Goal: Transaction & Acquisition: Book appointment/travel/reservation

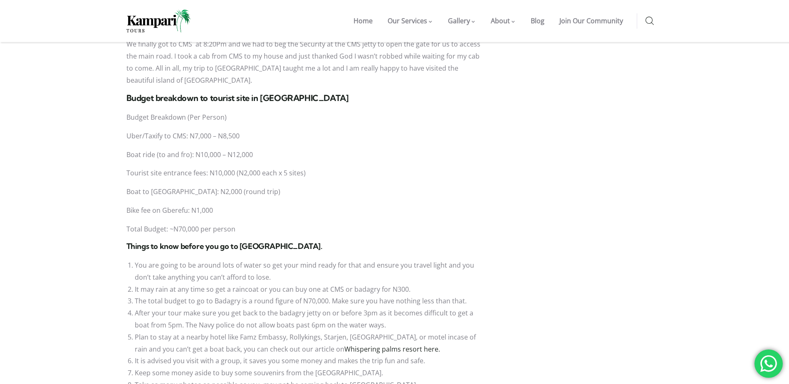
scroll to position [1954, 0]
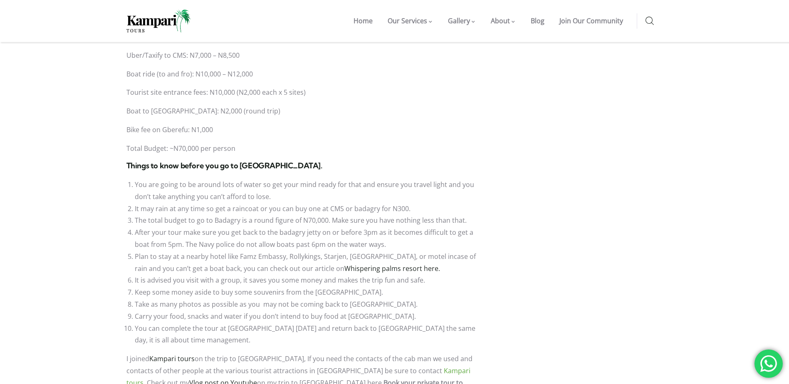
click at [374, 366] on link "Kampari tours" at bounding box center [298, 376] width 344 height 21
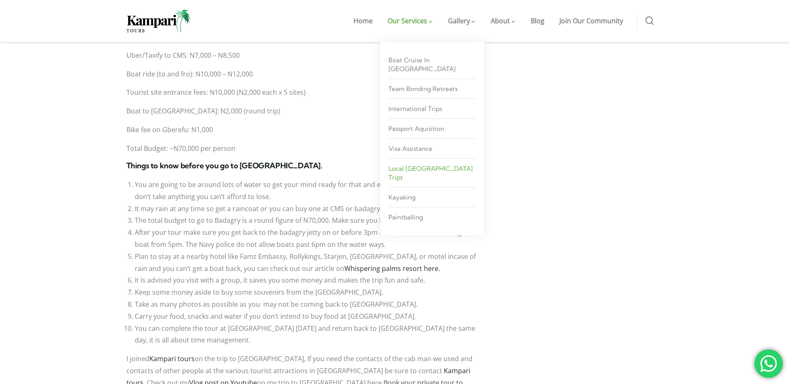
click at [406, 165] on span "Local [GEOGRAPHIC_DATA] Trips" at bounding box center [430, 173] width 84 height 17
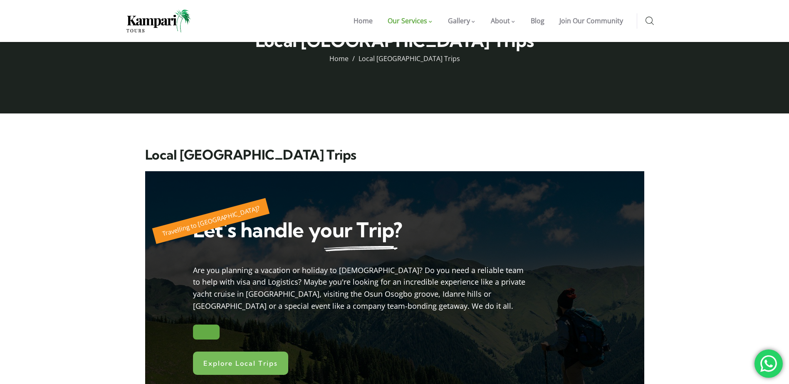
scroll to position [125, 0]
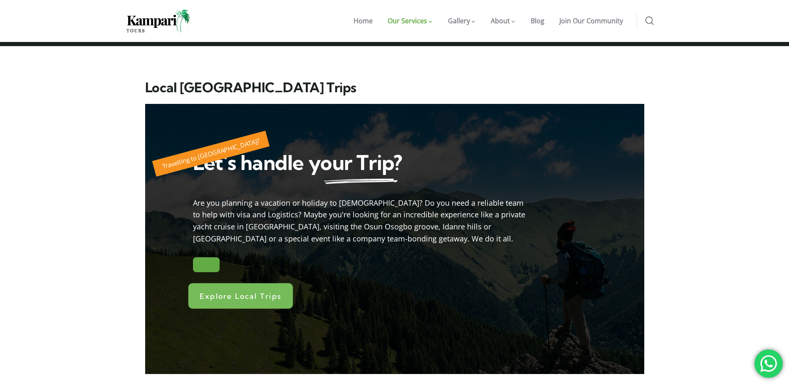
click at [239, 293] on span "Explore Local Trips" at bounding box center [241, 295] width 82 height 7
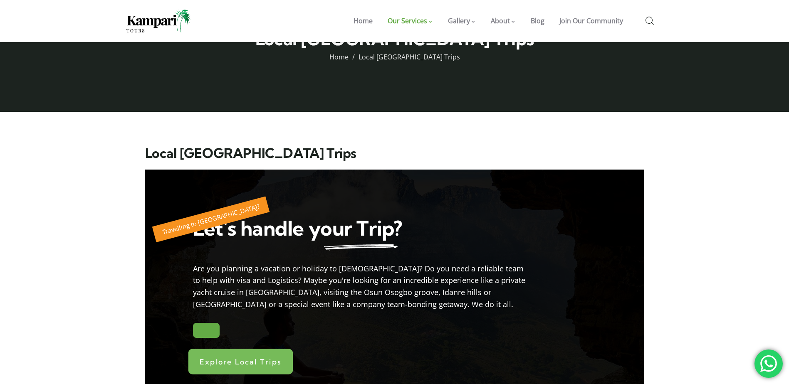
scroll to position [125, 0]
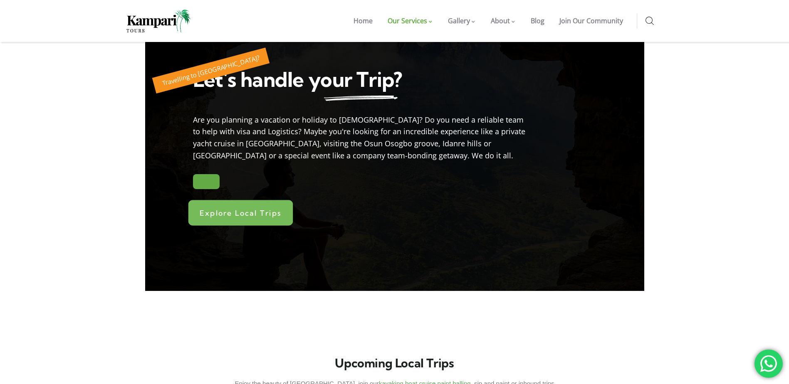
click at [229, 212] on span "Explore Local Trips" at bounding box center [241, 212] width 82 height 7
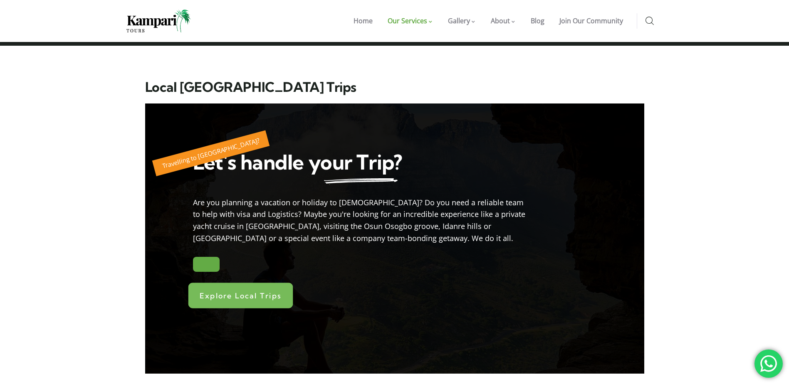
scroll to position [0, 0]
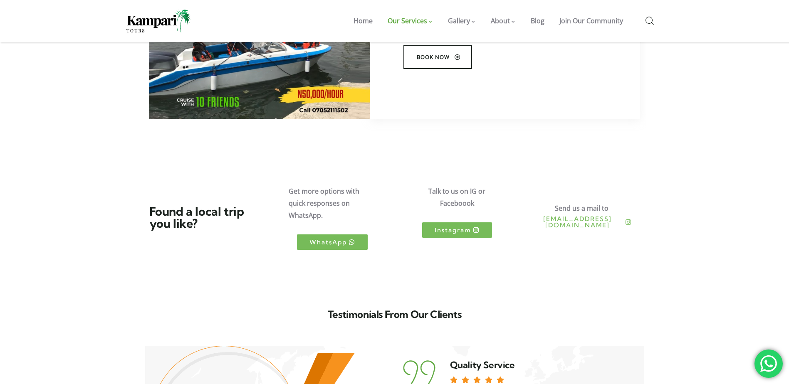
scroll to position [582, 0]
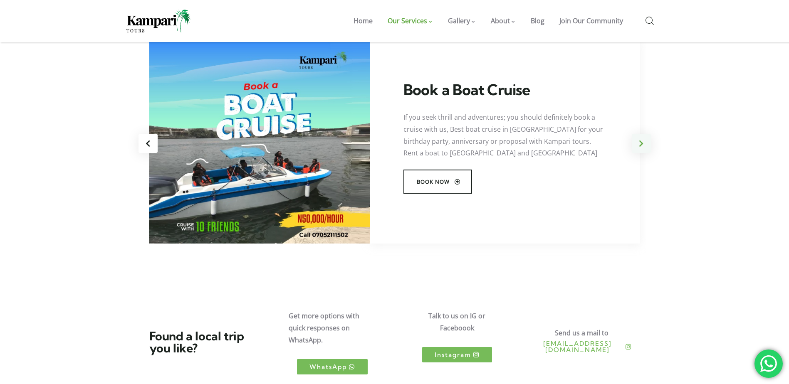
click at [637, 143] on div "Next slide" at bounding box center [641, 143] width 19 height 19
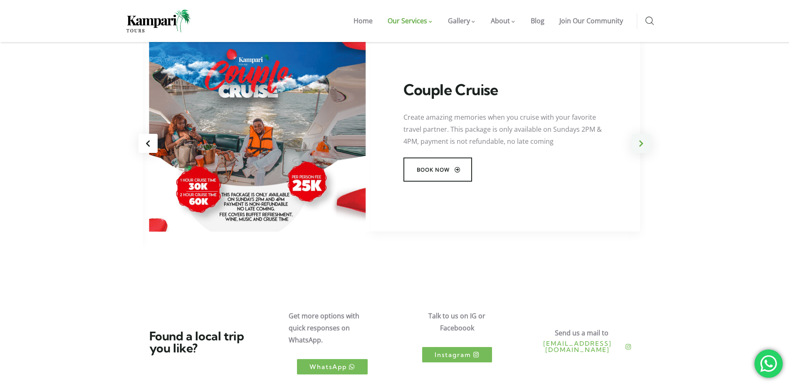
click at [636, 143] on div "Next slide" at bounding box center [641, 143] width 19 height 19
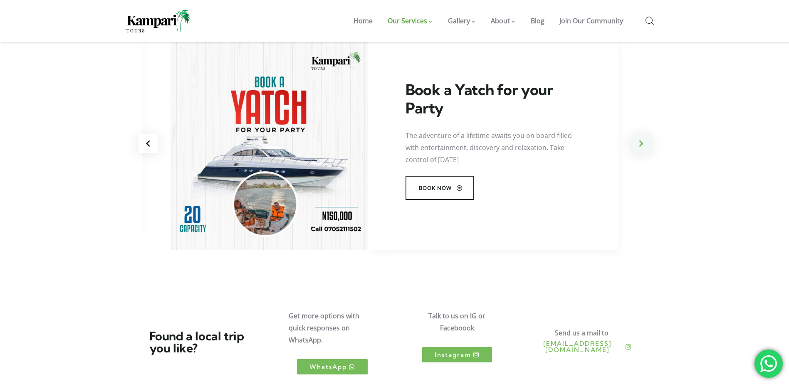
click at [636, 143] on div "Next slide" at bounding box center [641, 143] width 19 height 19
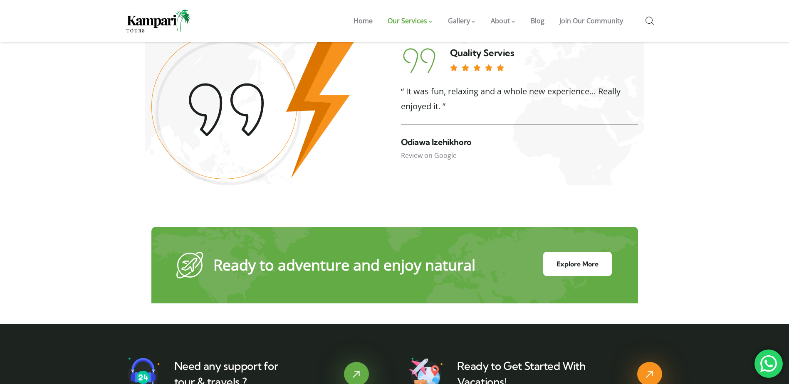
scroll to position [1247, 0]
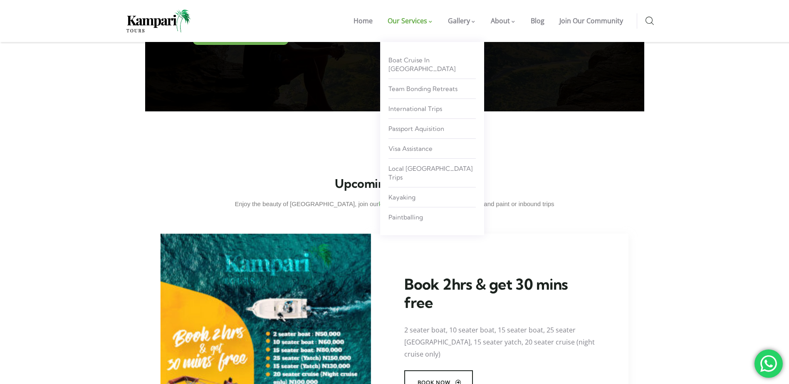
scroll to position [189, 0]
